Goal: Find specific page/section: Find specific page/section

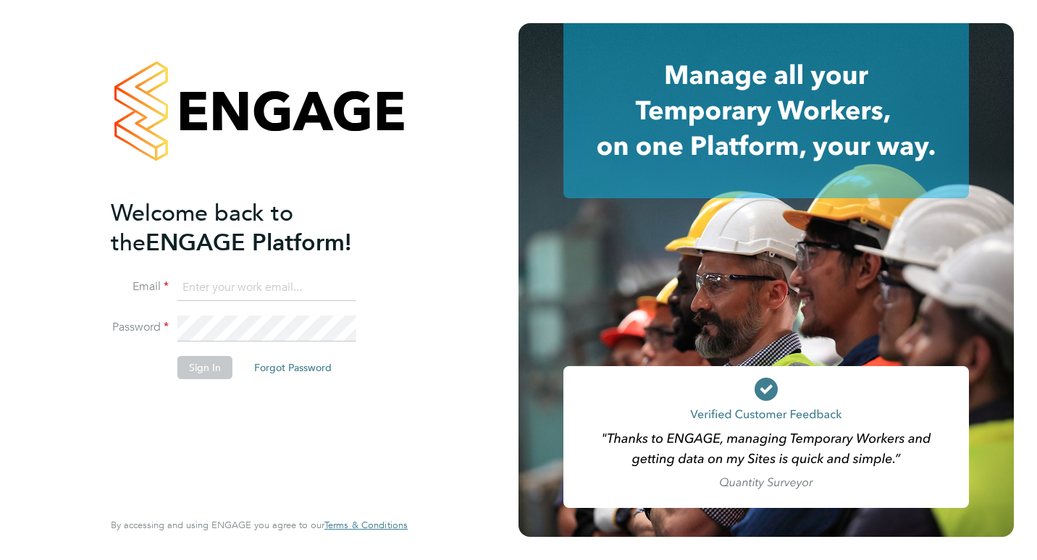
type input "matthew.kimber@bgis.com"
drag, startPoint x: 198, startPoint y: 371, endPoint x: 205, endPoint y: 363, distance: 11.3
click at [198, 371] on button "Sign In" at bounding box center [204, 367] width 55 height 23
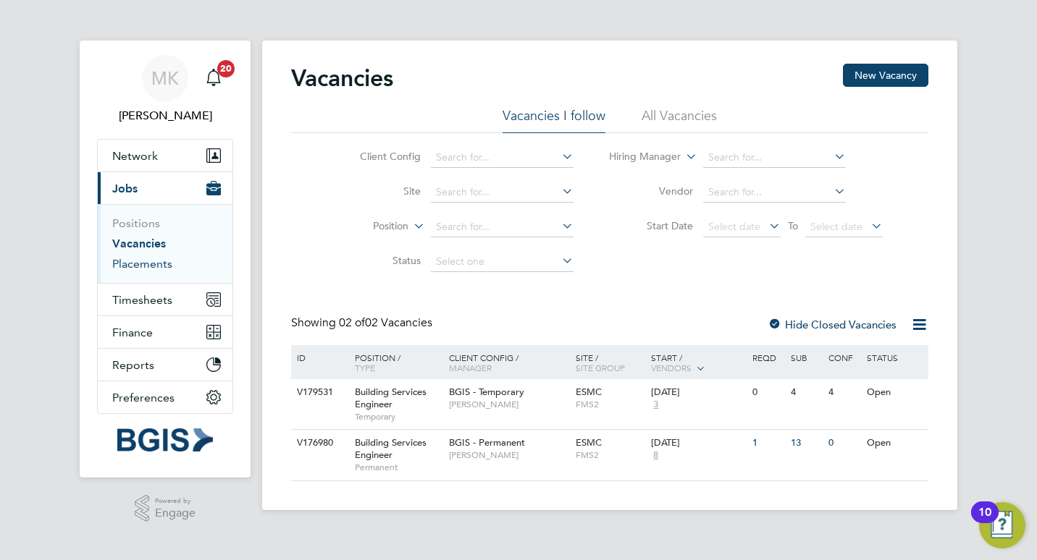
click at [145, 263] on link "Placements" at bounding box center [142, 264] width 60 height 14
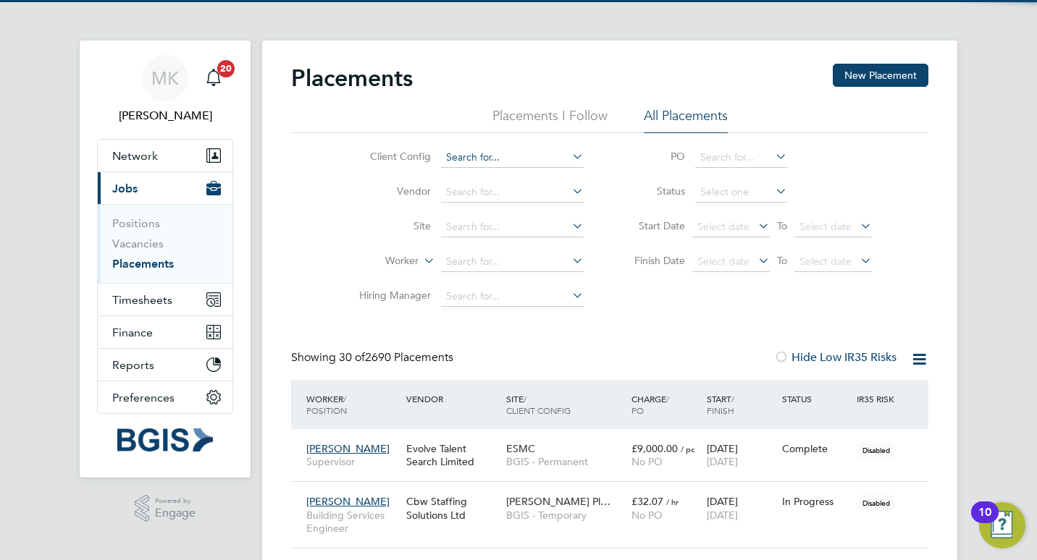
click at [497, 161] on input at bounding box center [512, 158] width 143 height 20
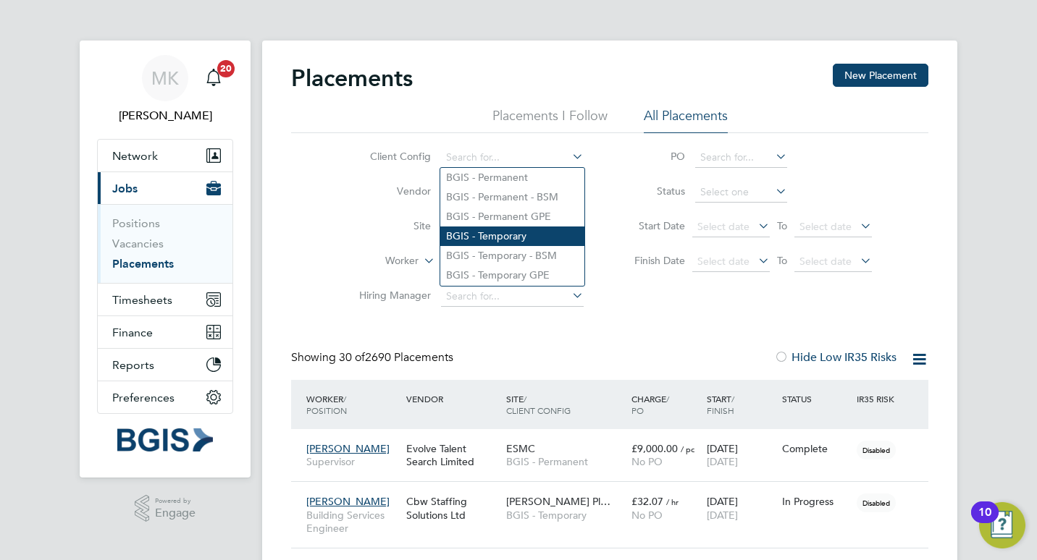
click at [507, 230] on li "BGIS - Temporary" at bounding box center [512, 237] width 144 height 20
type input "BGIS - Temporary"
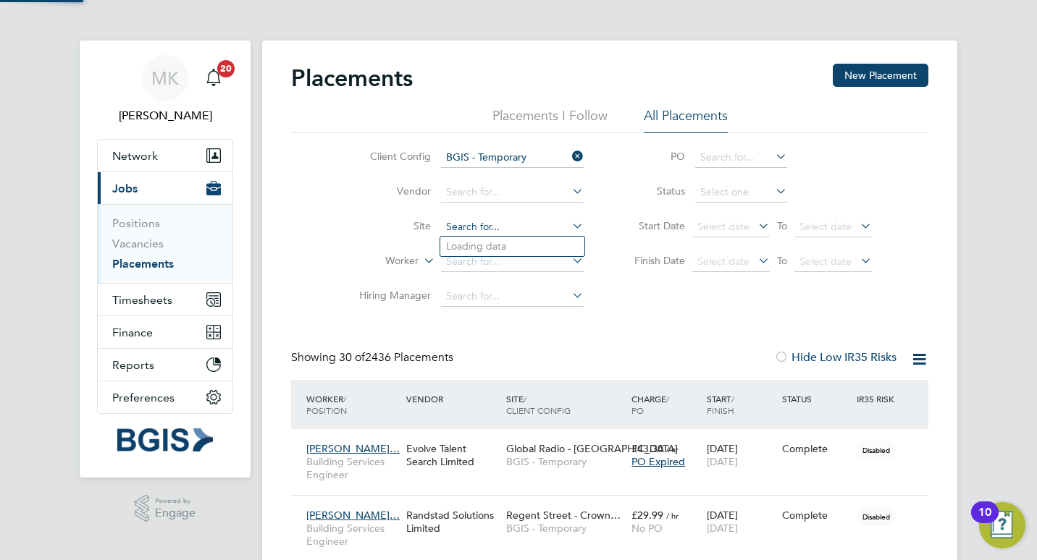
click at [473, 219] on input at bounding box center [512, 227] width 143 height 20
click at [495, 240] on li "Turing Building" at bounding box center [512, 247] width 144 height 20
type input "Turing Building"
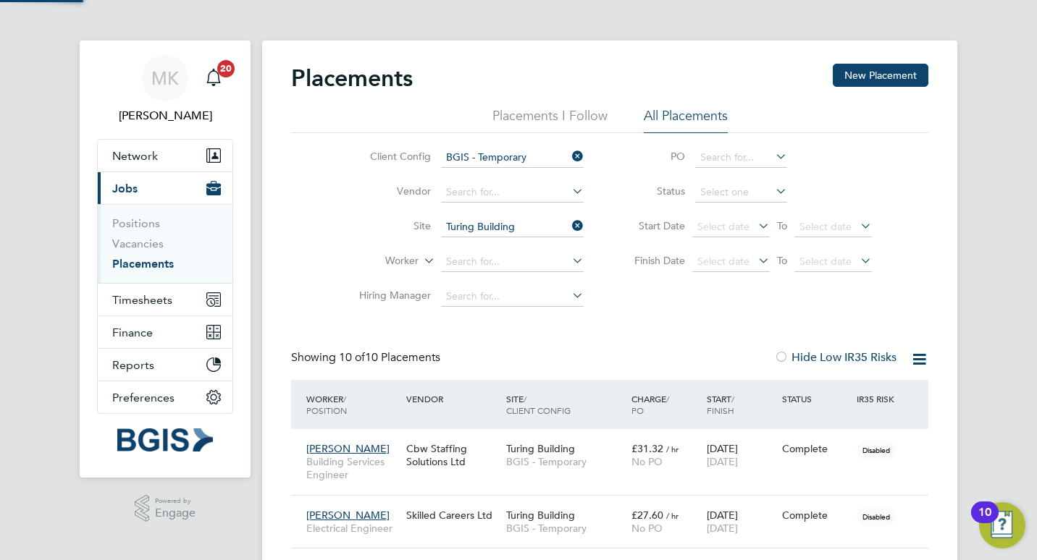
scroll to position [41, 101]
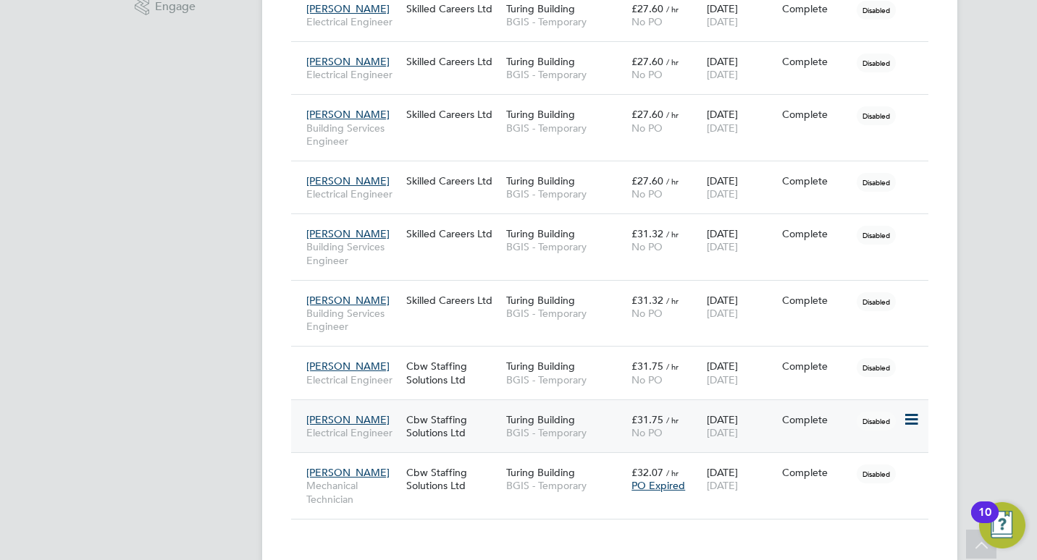
click at [912, 418] on icon at bounding box center [910, 419] width 14 height 17
click at [662, 489] on span "PO Expired" at bounding box center [658, 485] width 54 height 13
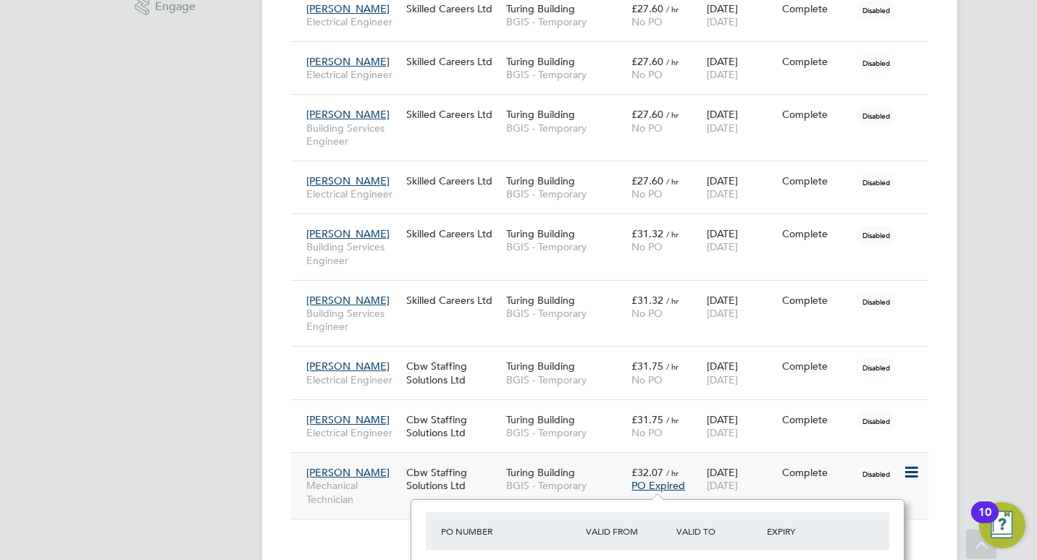
scroll to position [546, 0]
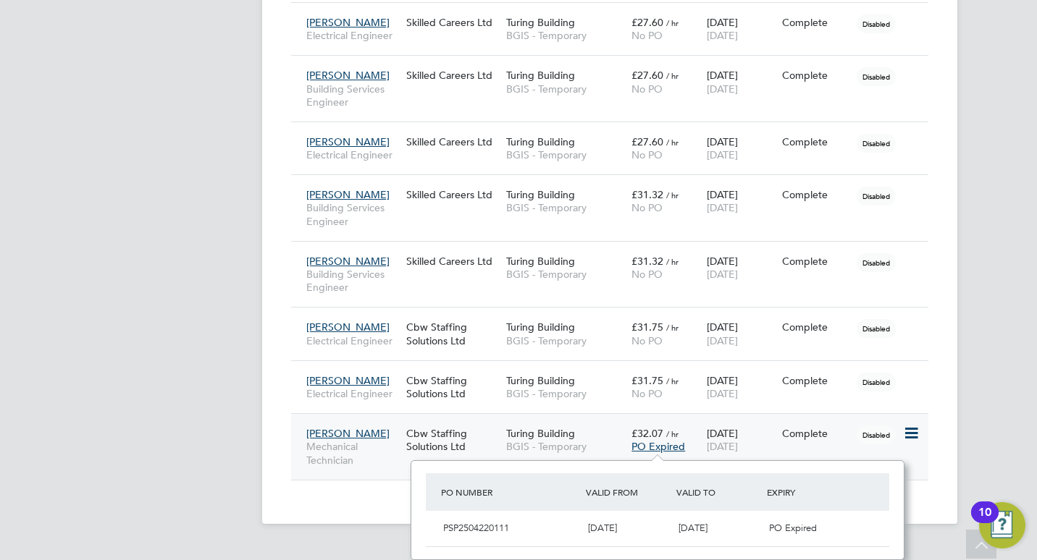
click at [660, 446] on span "PO Expired" at bounding box center [658, 446] width 54 height 13
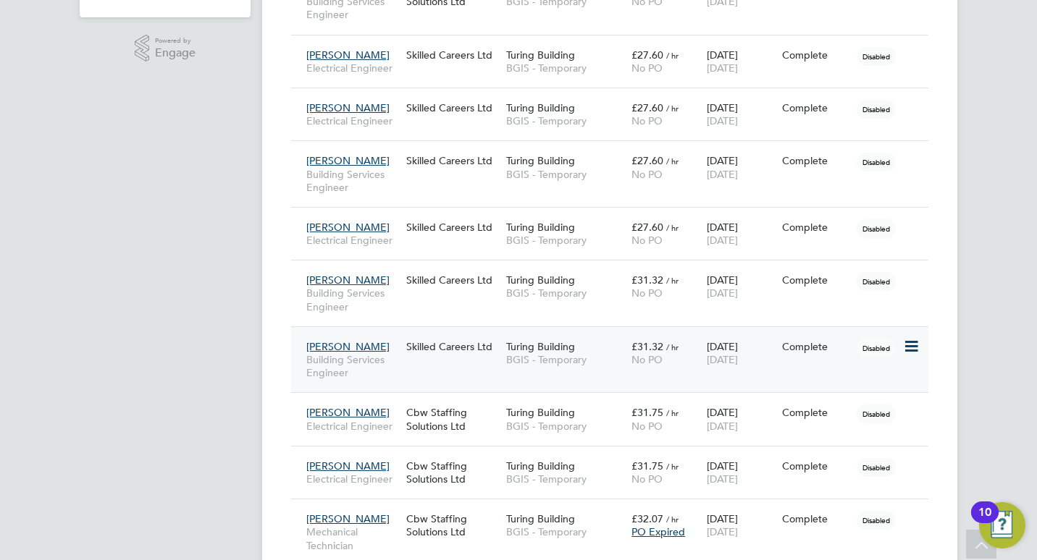
scroll to position [533, 0]
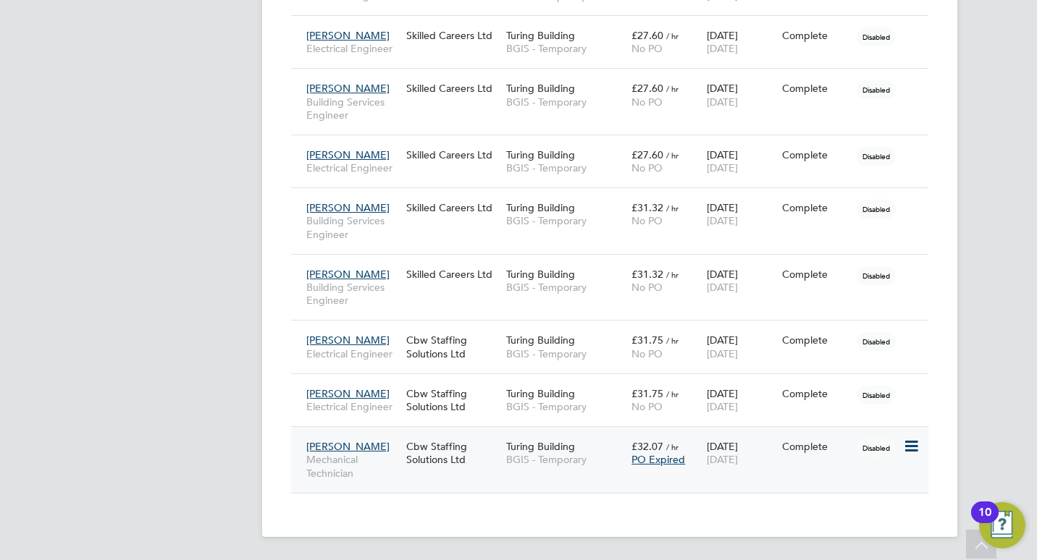
click at [662, 462] on span "PO Expired" at bounding box center [658, 459] width 54 height 13
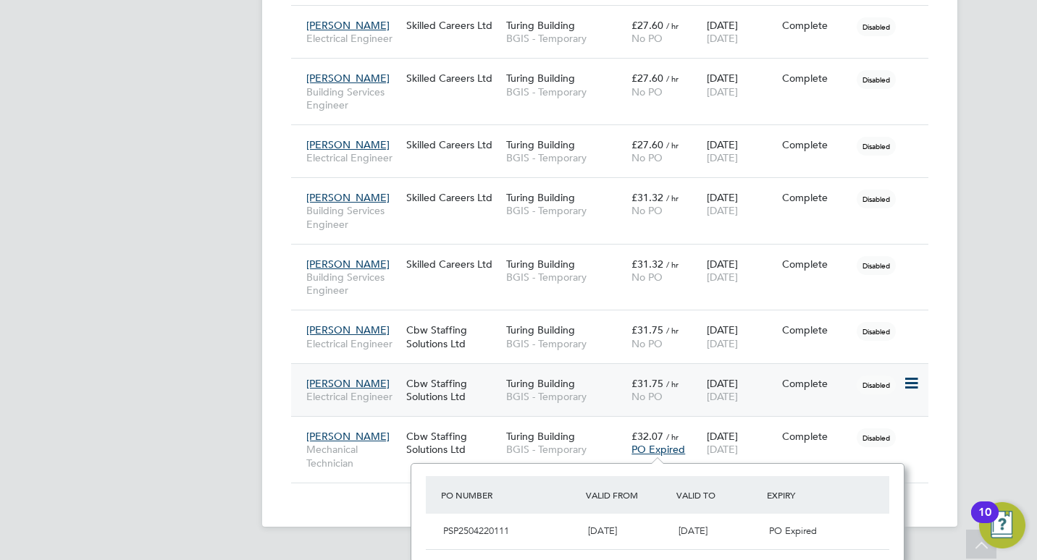
scroll to position [546, 0]
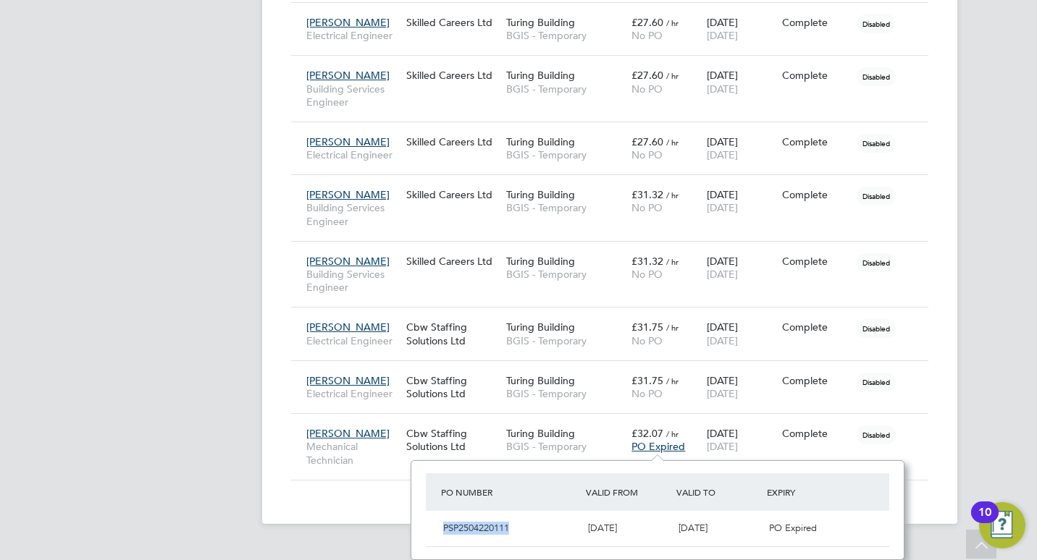
drag, startPoint x: 514, startPoint y: 528, endPoint x: 443, endPoint y: 528, distance: 70.9
click at [443, 528] on div "PSP2504220111" at bounding box center [509, 529] width 145 height 24
drag, startPoint x: 443, startPoint y: 528, endPoint x: 461, endPoint y: 528, distance: 18.1
copy span "PSP2504220111"
click at [965, 366] on div "MK [PERSON_NAME] Notifications 20 Applications: Network Sites Workers Current p…" at bounding box center [518, 0] width 1037 height 1093
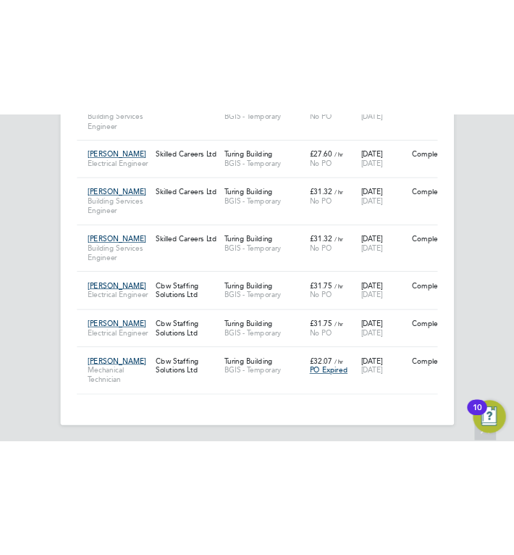
scroll to position [1050, 0]
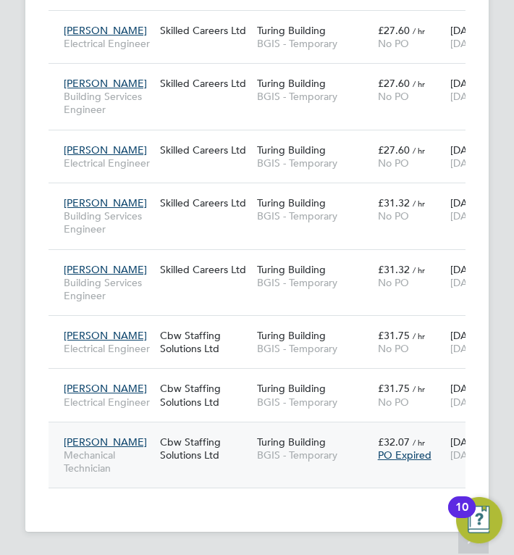
click at [109, 442] on span "[PERSON_NAME]" at bounding box center [105, 441] width 83 height 13
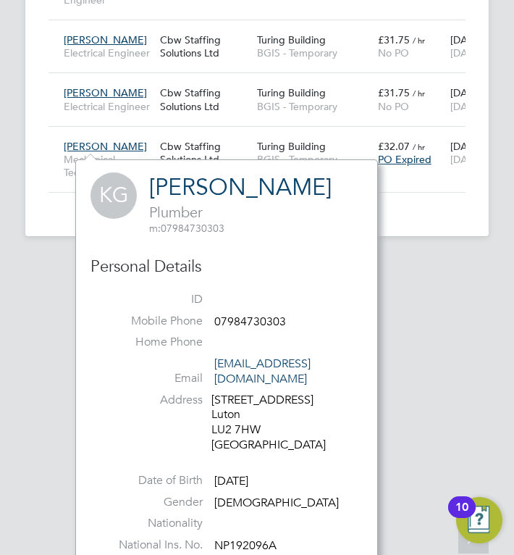
scroll to position [1349, 0]
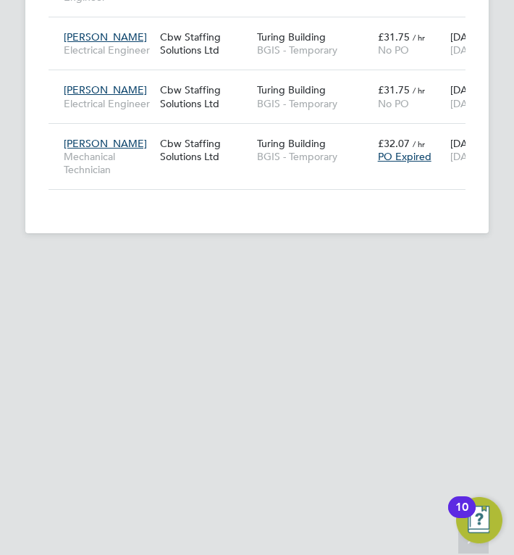
scroll to position [1050, 0]
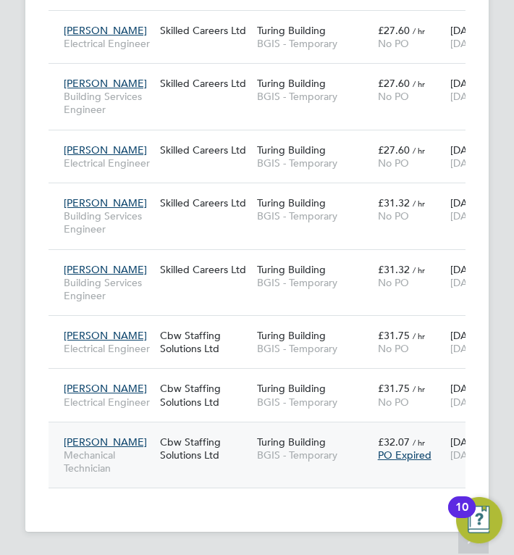
click at [316, 442] on span "Turing Building" at bounding box center [291, 441] width 69 height 13
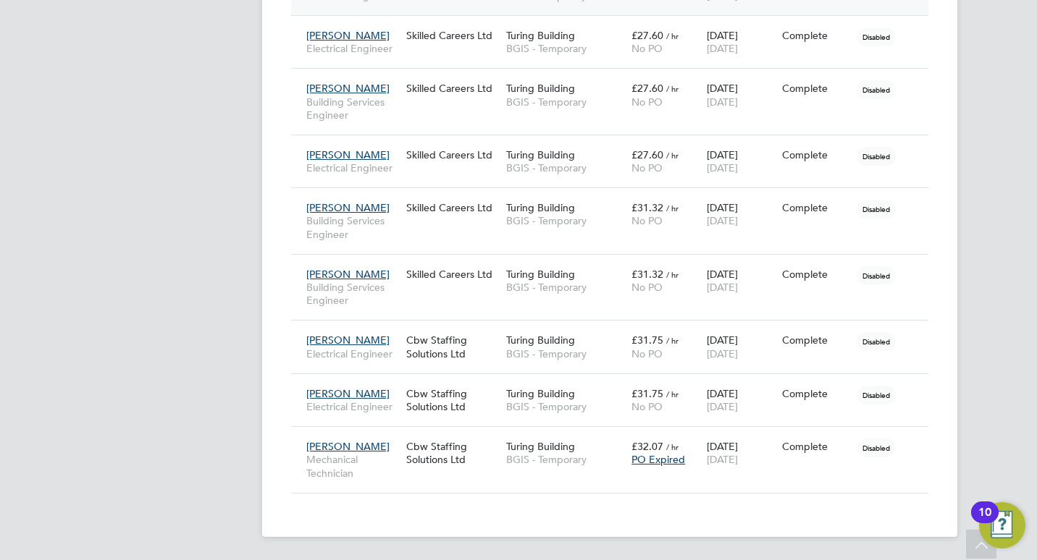
scroll to position [7, 7]
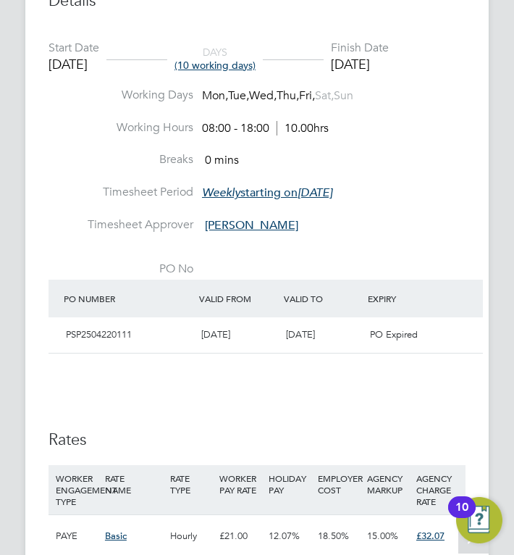
click at [167, 410] on div "Details Start Date 14 Apr 2025 DAYS (10 working days) Finish Date 25 Apr 2025 W…" at bounding box center [257, 281] width 417 height 581
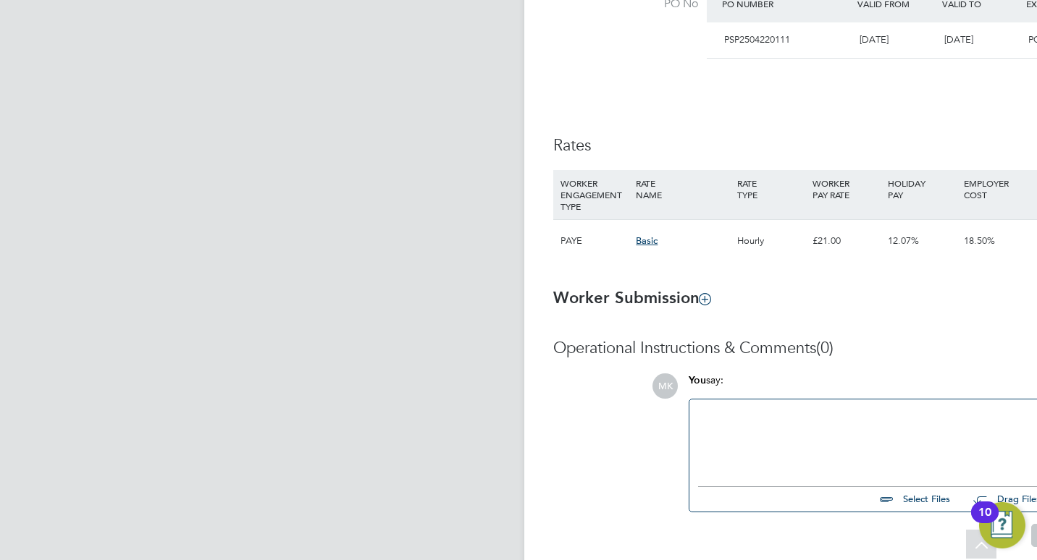
scroll to position [691, 0]
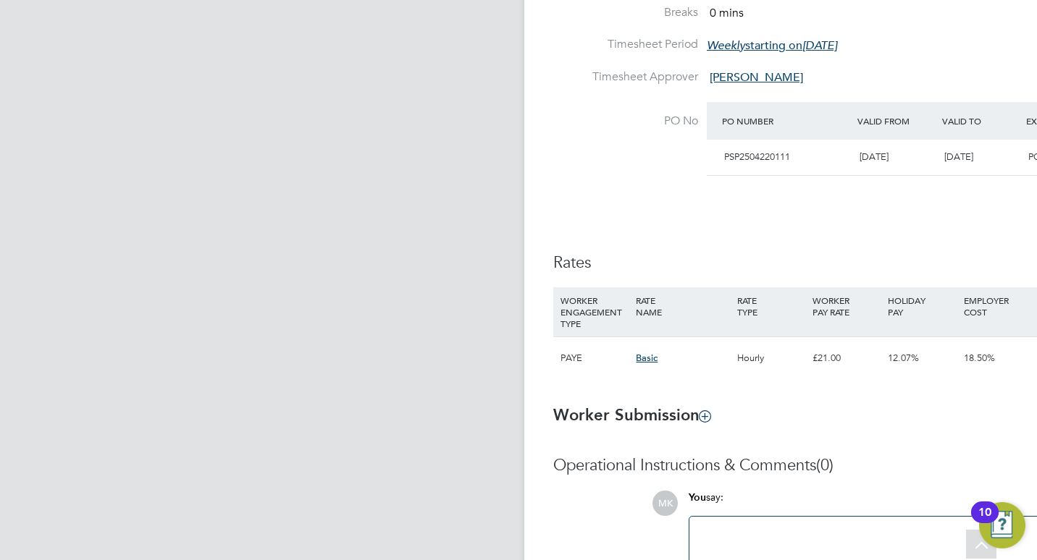
click at [350, 496] on app-navbar "Go back to All Placements Placement Activity Logs" at bounding box center [165, 44] width 695 height 1388
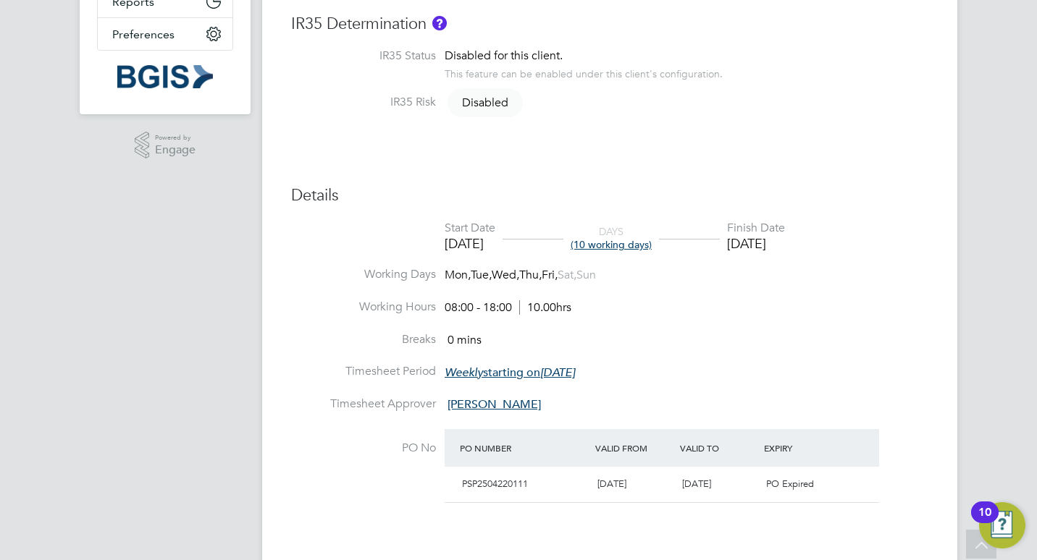
scroll to position [0, 0]
